Goal: Task Accomplishment & Management: Manage account settings

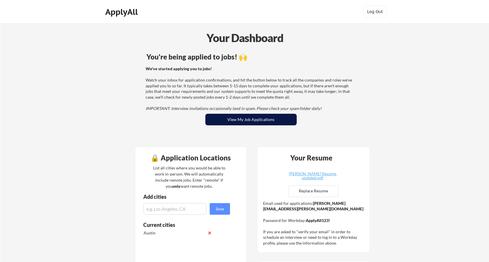
click at [240, 119] on button "View My Job Applications" at bounding box center [250, 120] width 91 height 12
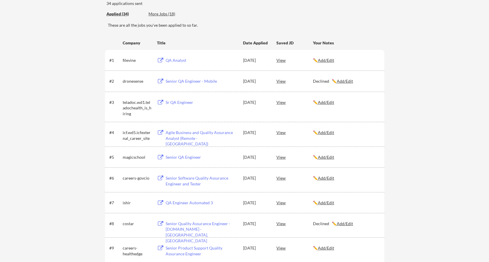
scroll to position [58, 0]
